Goal: Submit feedback/report problem: Submit feedback/report problem

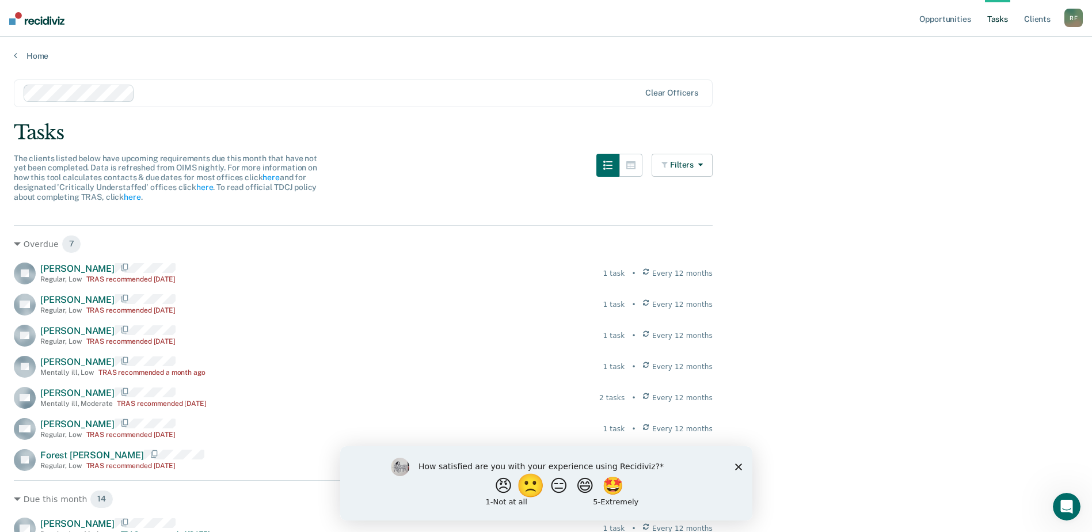
click at [523, 482] on button "🙁" at bounding box center [532, 485] width 31 height 23
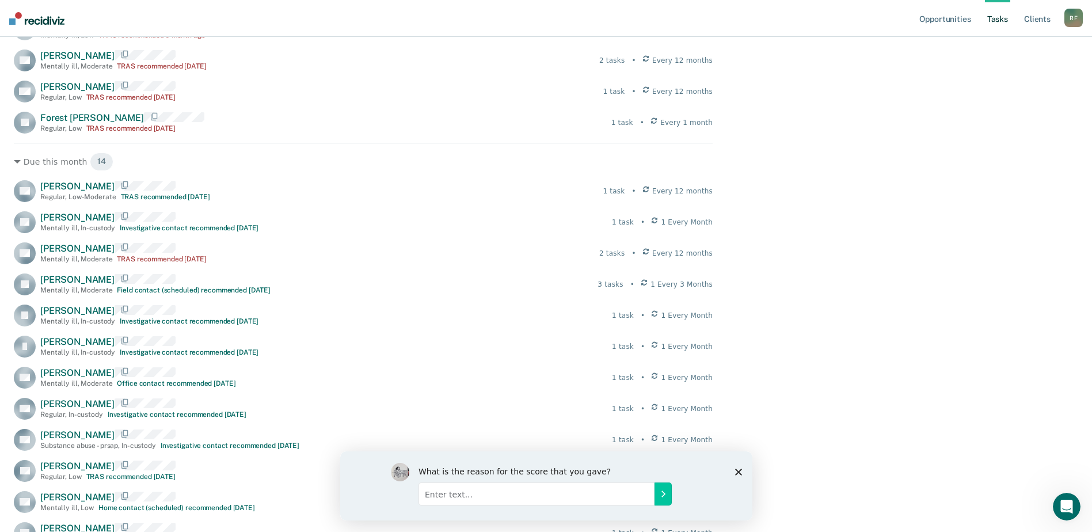
scroll to position [403, 0]
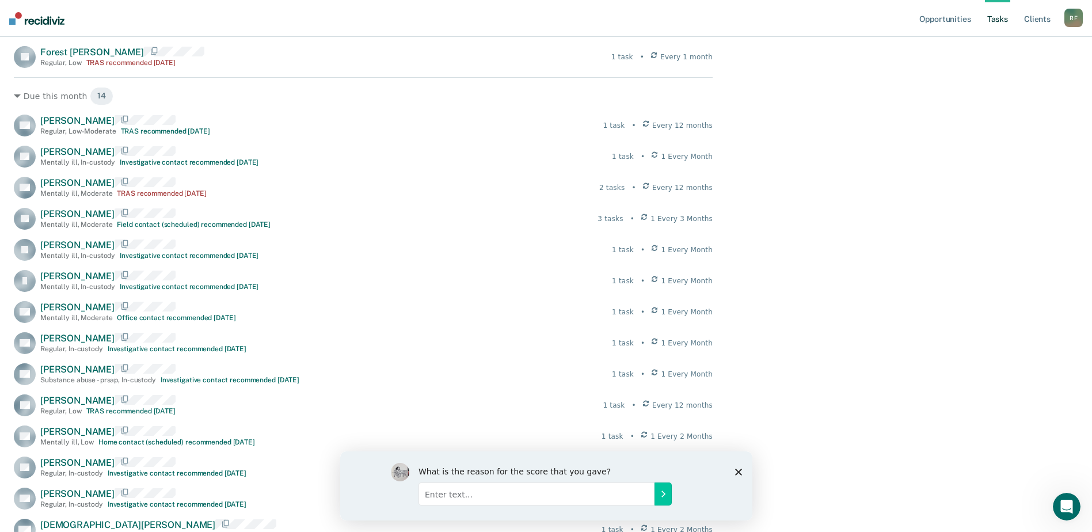
click at [611, 500] on input "Enter text..." at bounding box center [536, 493] width 236 height 23
type input "R"
click at [586, 494] on input "TRAS assessment due for my clients who are currently in TDCJ and or ISP/SFAFP" at bounding box center [536, 493] width 236 height 23
type input "TRAS assessment due for my clients who are currently in TDCJ/BOP and or ISP/SFA…"
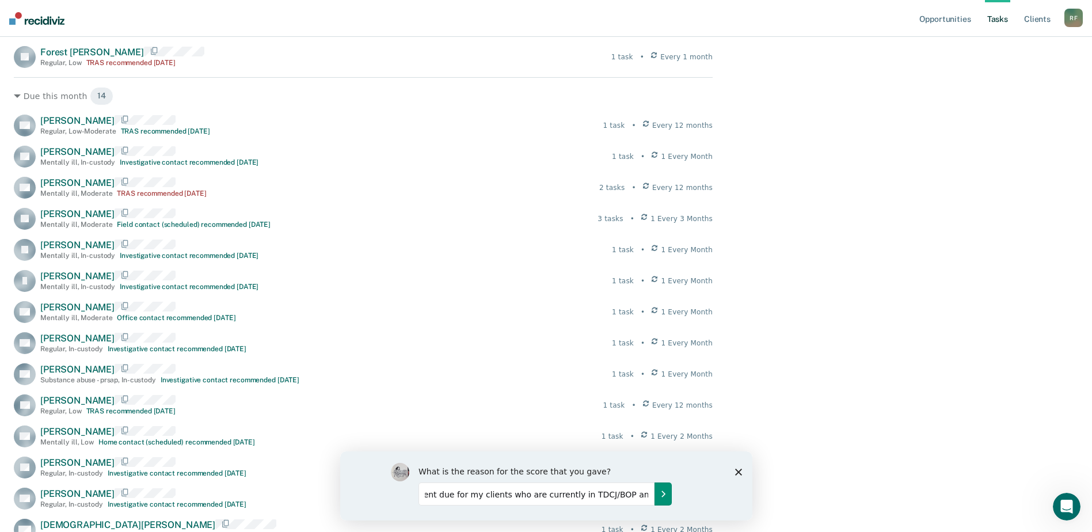
scroll to position [0, 0]
click at [667, 493] on button "Submit your response" at bounding box center [662, 493] width 17 height 23
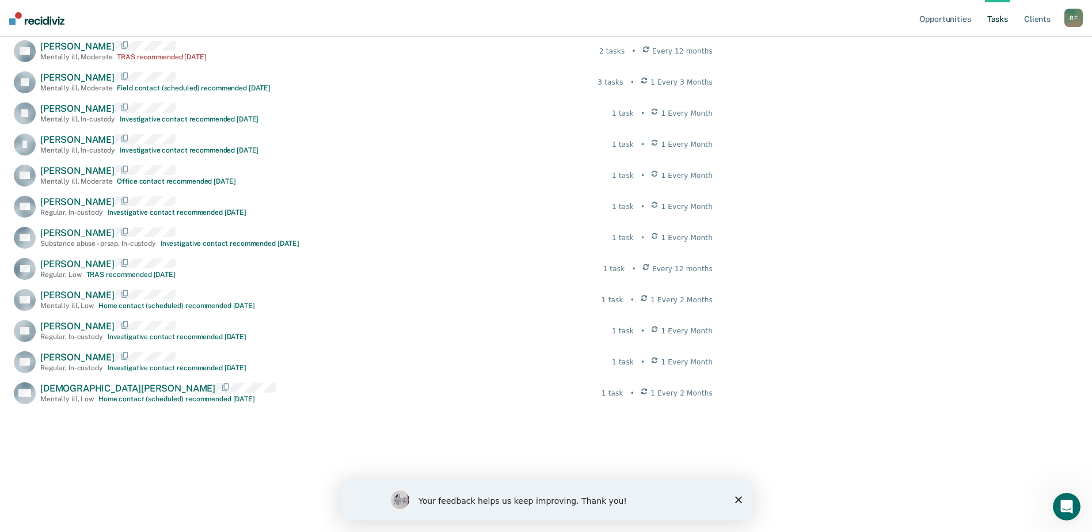
scroll to position [558, 0]
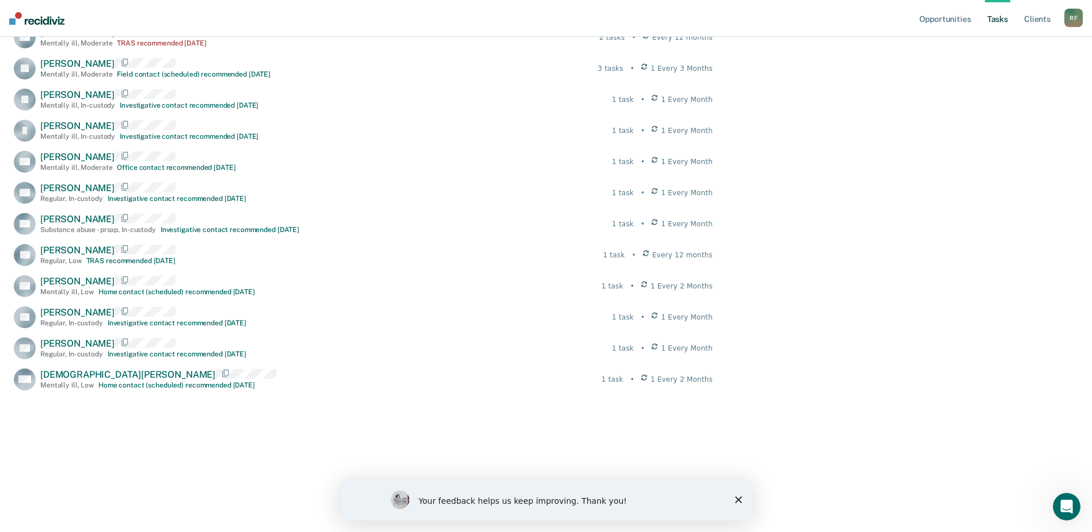
click at [560, 504] on div "Your feedback helps us keep improving. Thank you!" at bounding box center [551, 502] width 266 height 12
click at [574, 502] on div "Your feedback helps us keep improving. Thank you!" at bounding box center [551, 502] width 266 height 12
click at [738, 502] on icon "Close survey" at bounding box center [738, 499] width 7 height 7
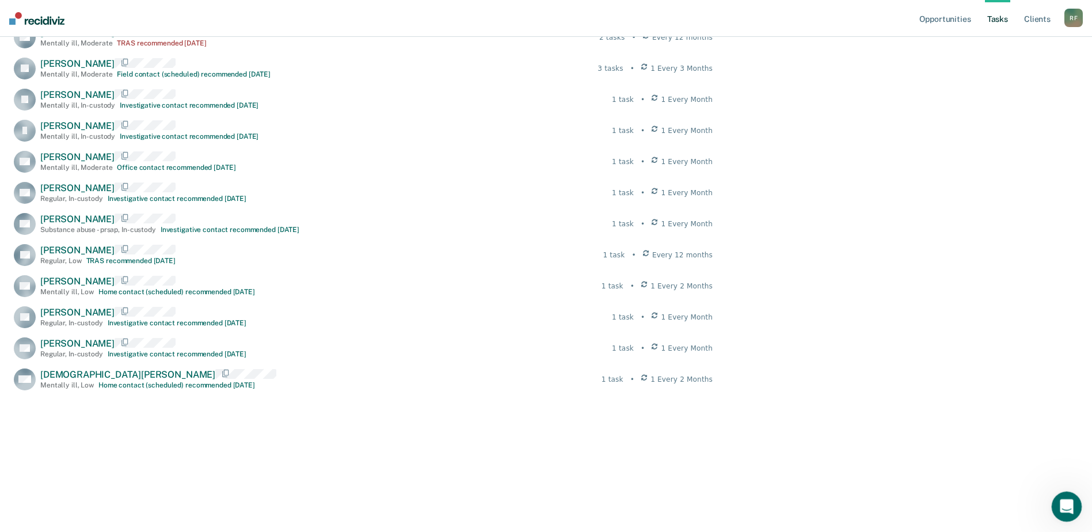
click at [1076, 504] on div "Open Intercom Messenger" at bounding box center [1065, 505] width 38 height 38
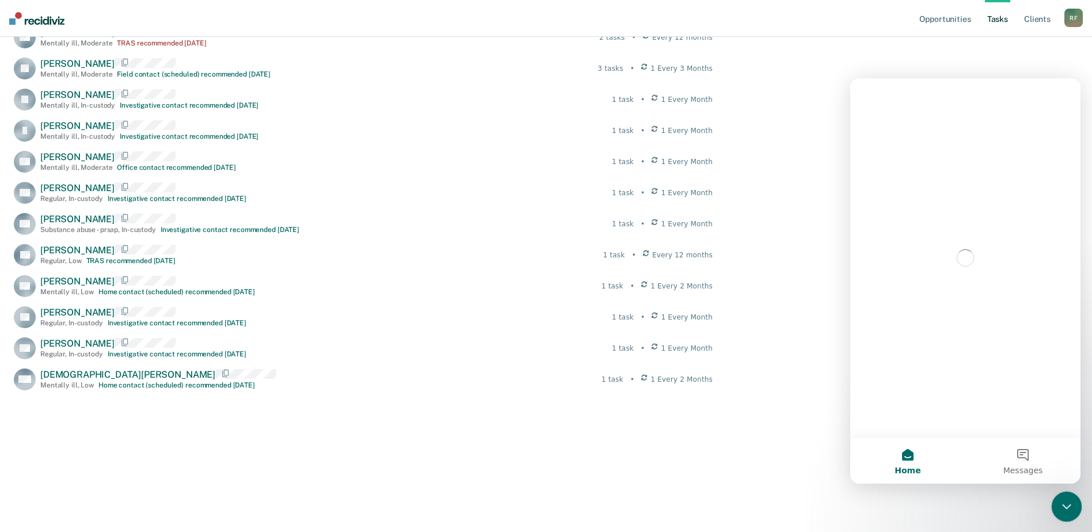
scroll to position [0, 0]
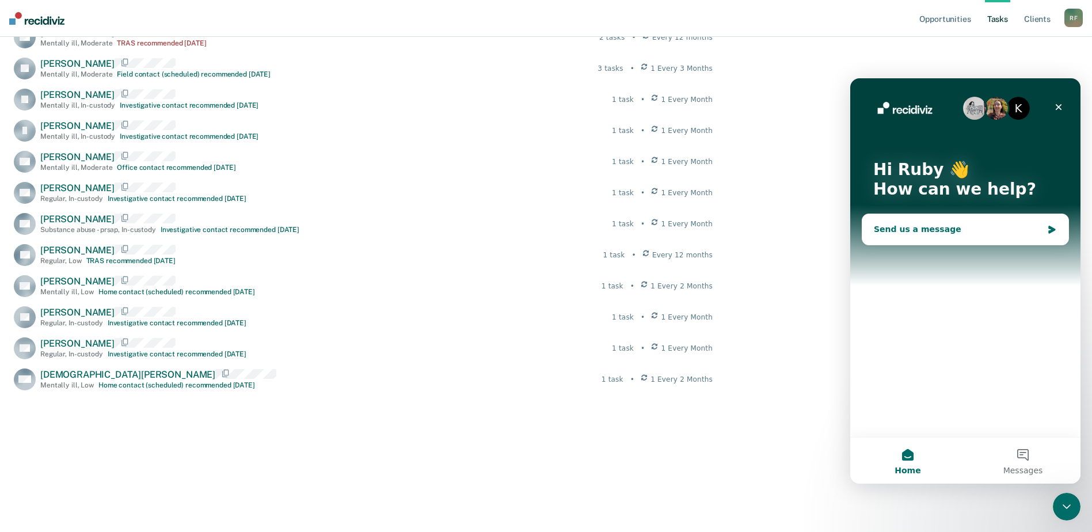
click at [933, 230] on div "Send us a message" at bounding box center [958, 229] width 169 height 12
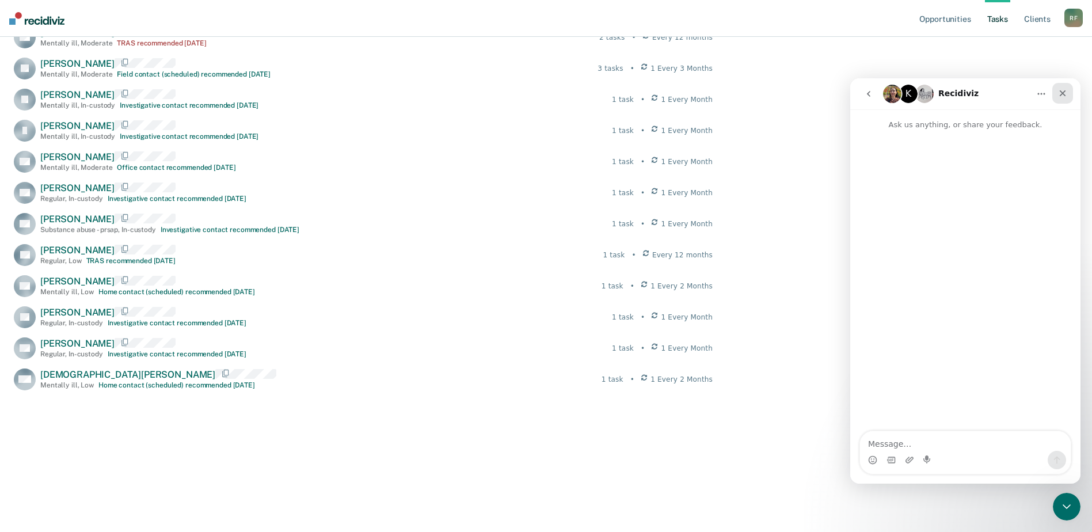
click at [1062, 92] on icon "Close" at bounding box center [1063, 93] width 6 height 6
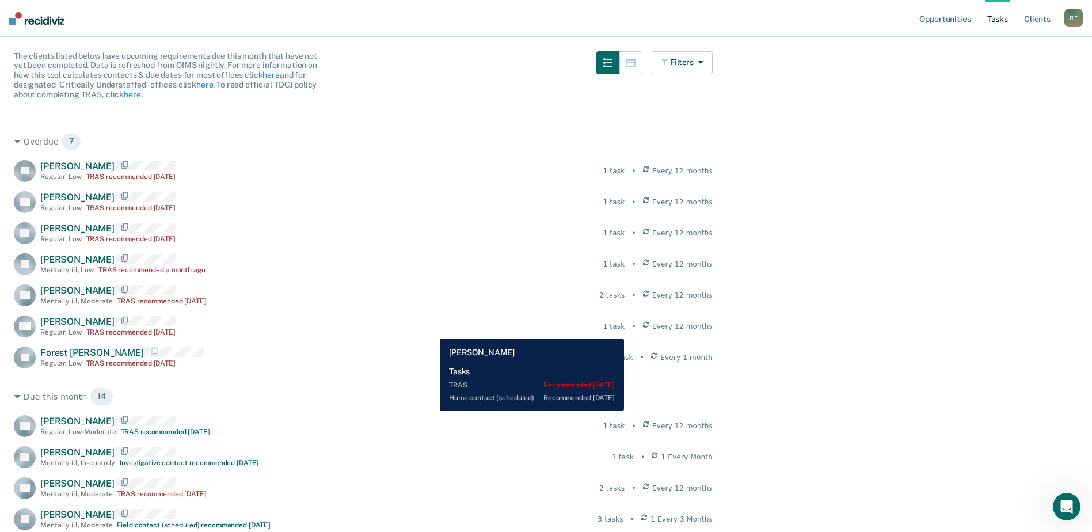
scroll to position [97, 0]
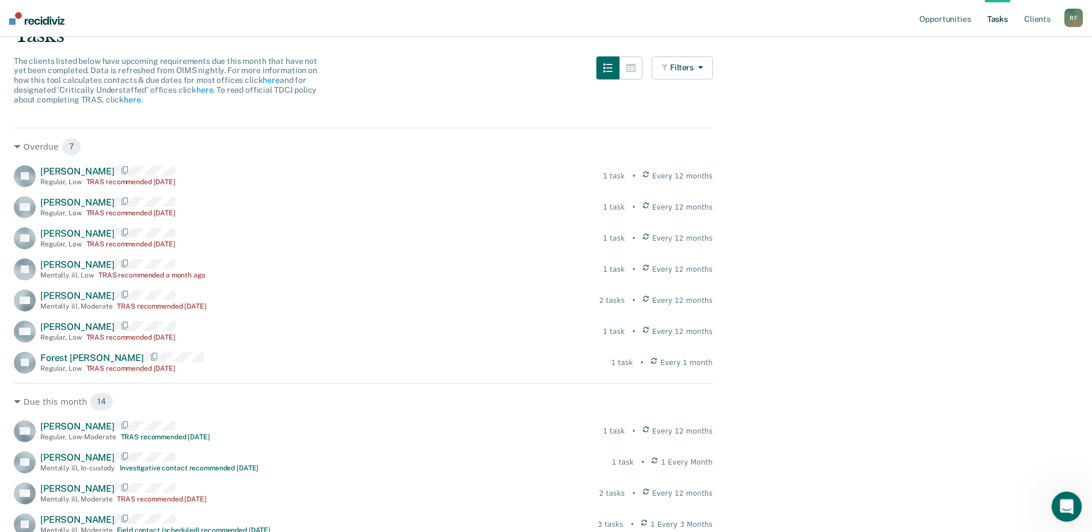
click at [1067, 503] on icon "Open Intercom Messenger" at bounding box center [1065, 505] width 19 height 19
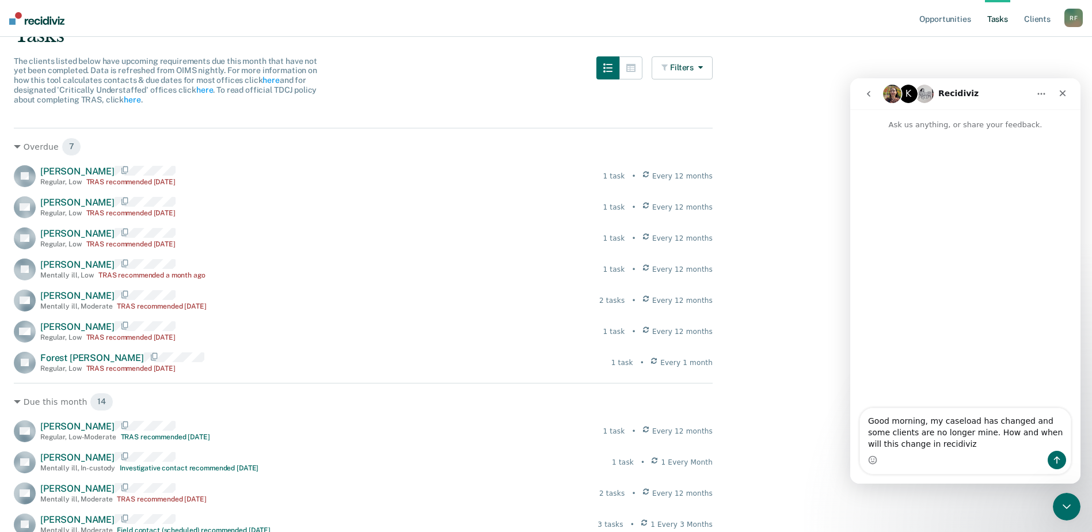
type textarea "Good morning, my caseload has changed and some clients are no longer mine. How …"
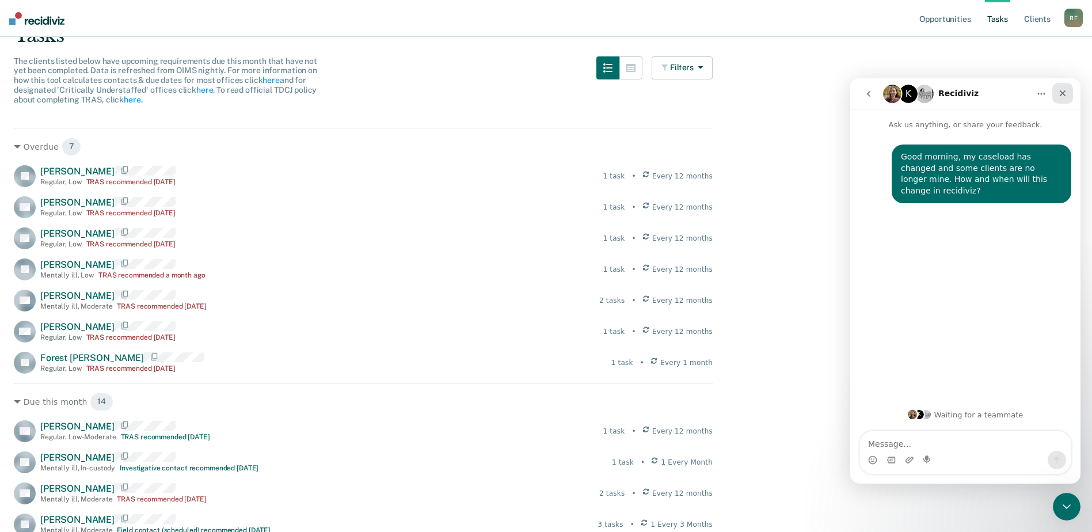
click at [1058, 91] on icon "Close" at bounding box center [1062, 93] width 9 height 9
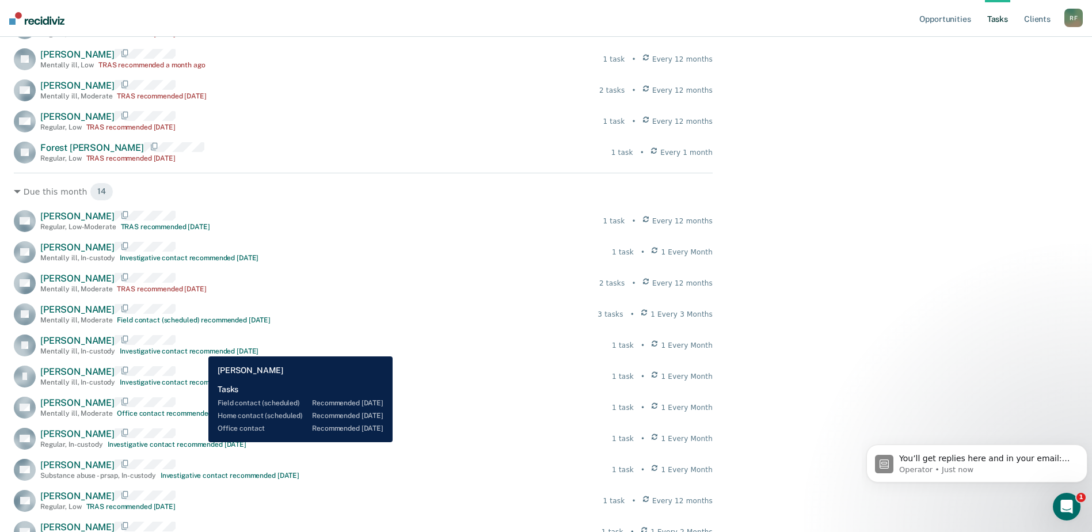
scroll to position [328, 0]
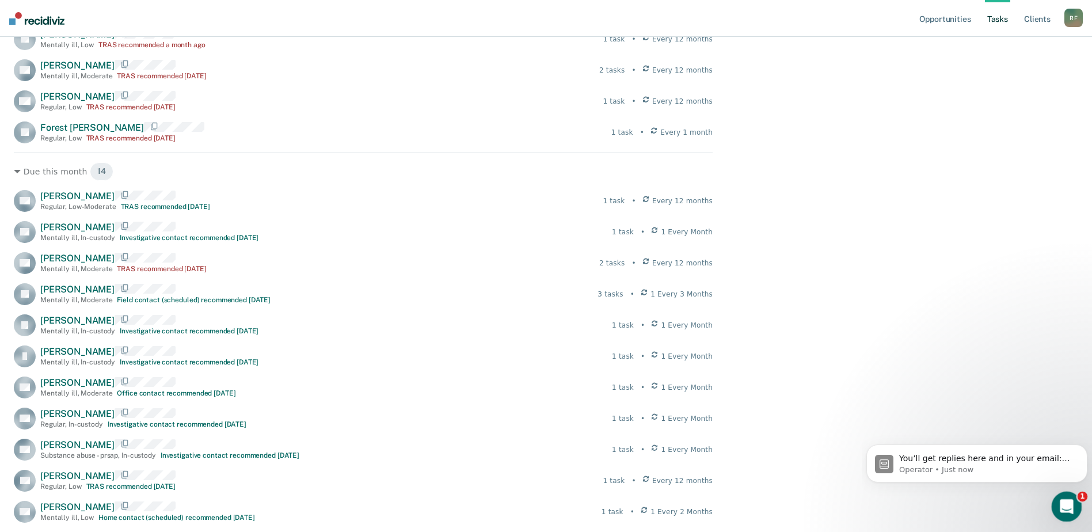
click at [1059, 506] on icon "Open Intercom Messenger" at bounding box center [1065, 505] width 19 height 19
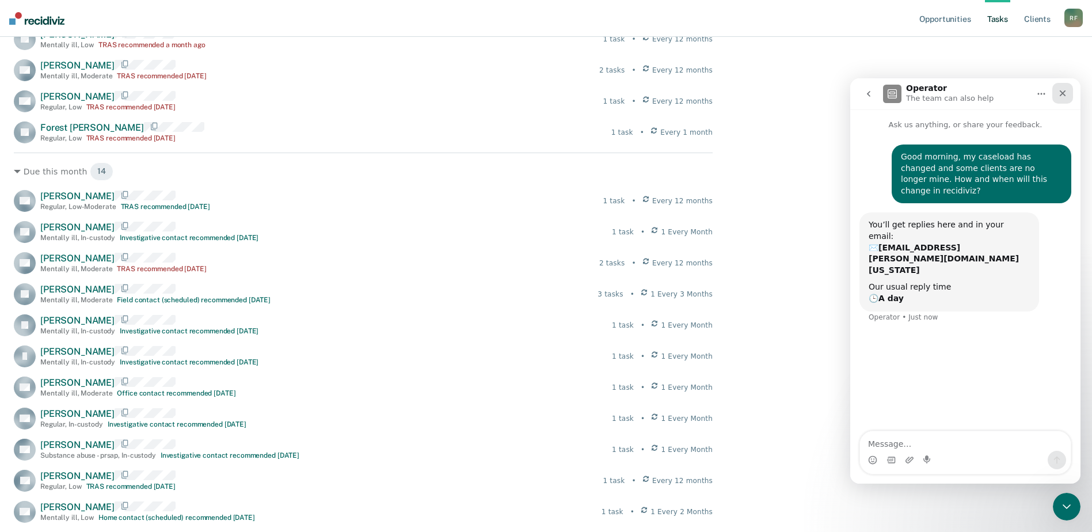
drag, startPoint x: 1057, startPoint y: 96, endPoint x: 1891, endPoint y: 182, distance: 838.3
click at [1057, 96] on div "Close" at bounding box center [1063, 93] width 21 height 21
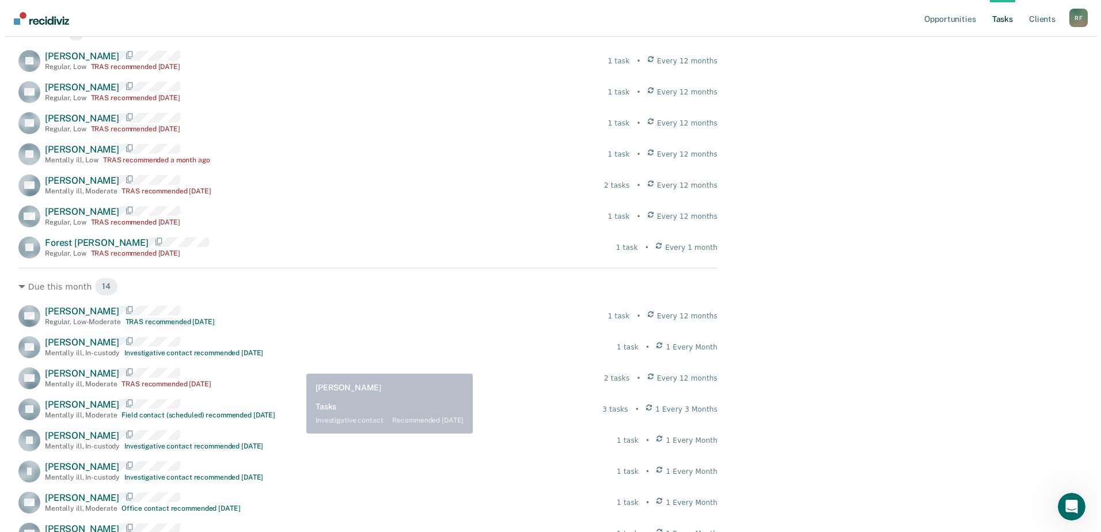
scroll to position [0, 0]
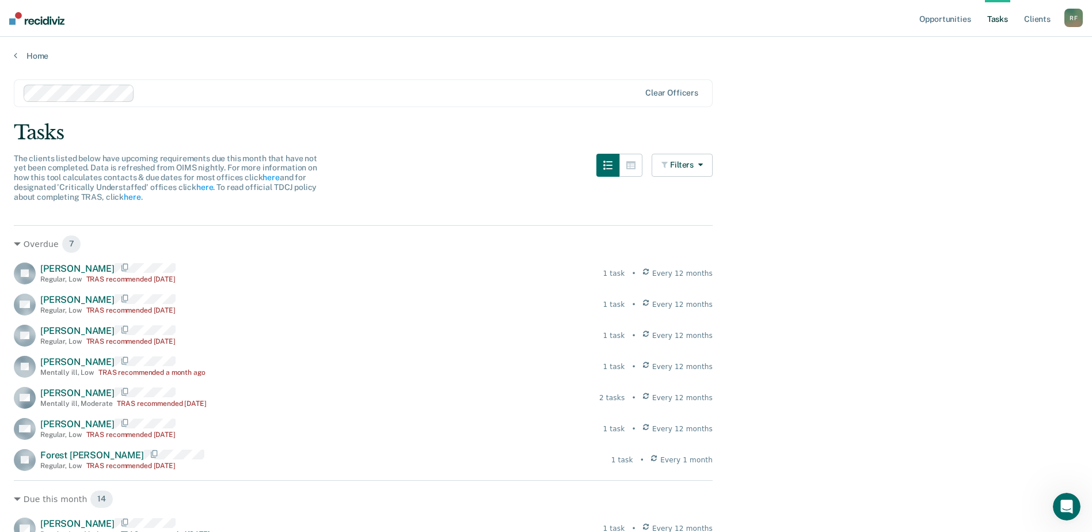
click at [12, 57] on div "Home" at bounding box center [546, 49] width 1092 height 24
click at [21, 55] on link "Home" at bounding box center [546, 56] width 1065 height 10
